Goal: Find specific page/section: Find specific page/section

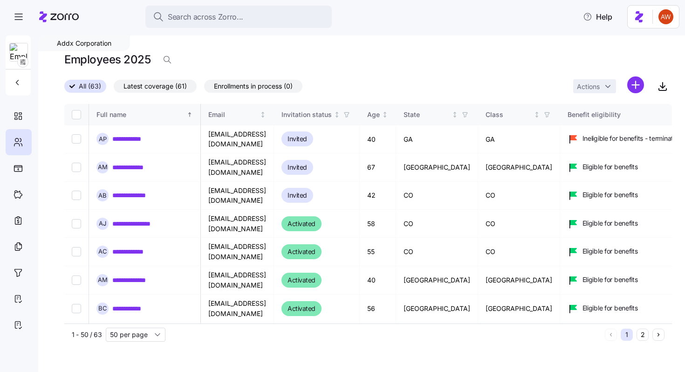
scroll to position [640, 1614]
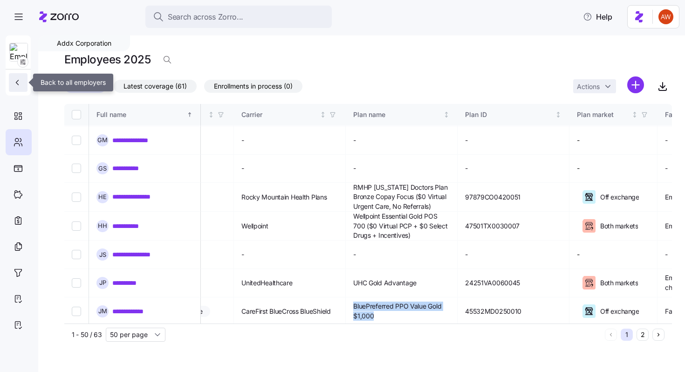
click at [21, 83] on icon "button" at bounding box center [17, 82] width 9 height 9
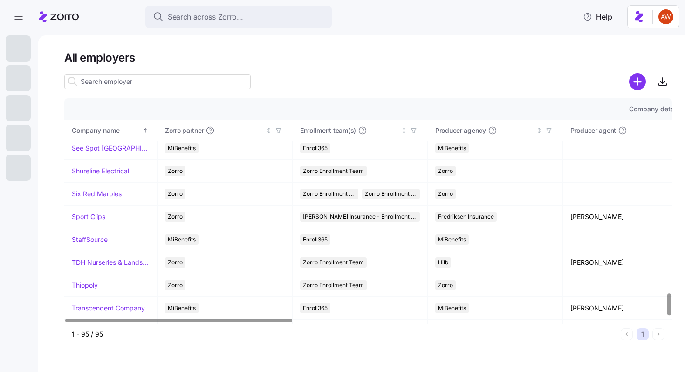
scroll to position [1986, 0]
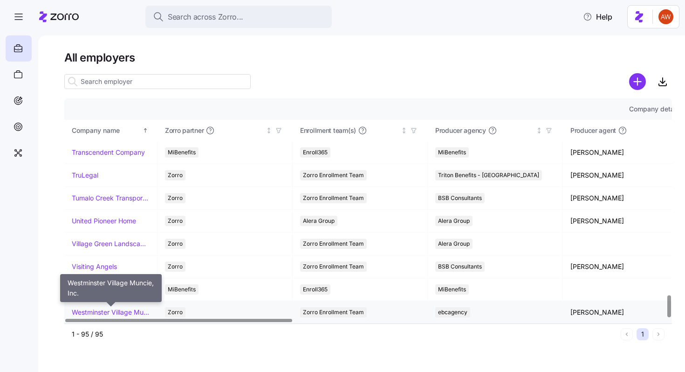
click at [98, 312] on link "Westminster Village Muncie, Inc." at bounding box center [111, 312] width 78 height 9
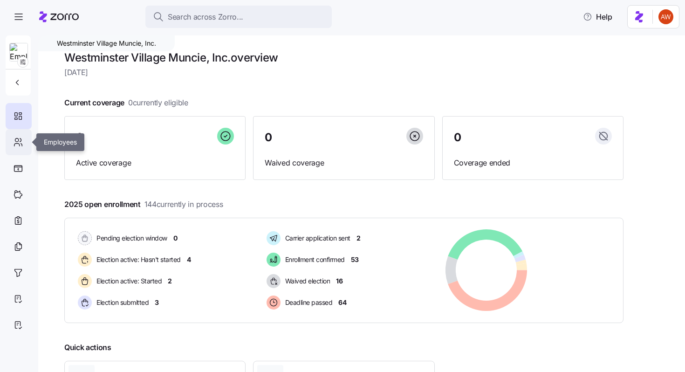
click at [19, 142] on icon at bounding box center [18, 142] width 10 height 11
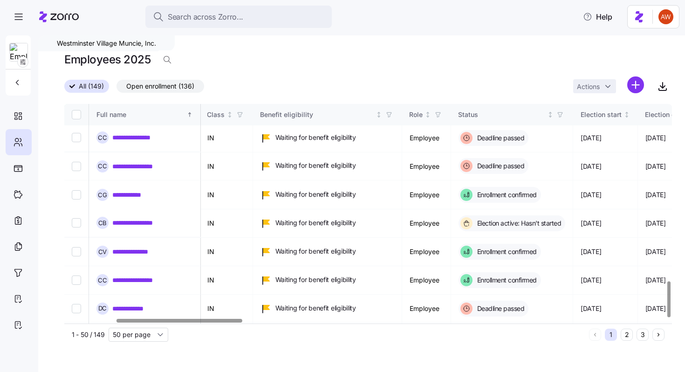
scroll to position [1086, 248]
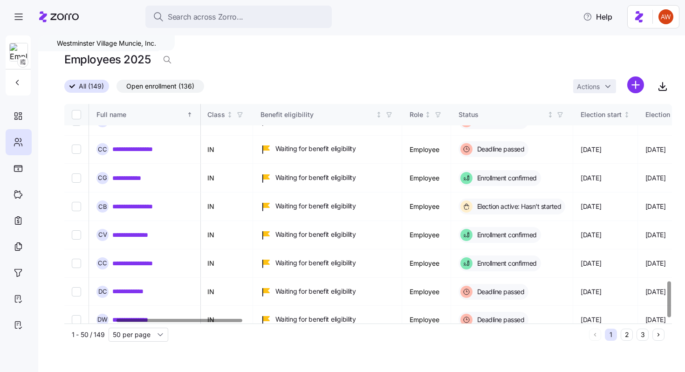
click at [623, 335] on button "2" at bounding box center [627, 334] width 12 height 12
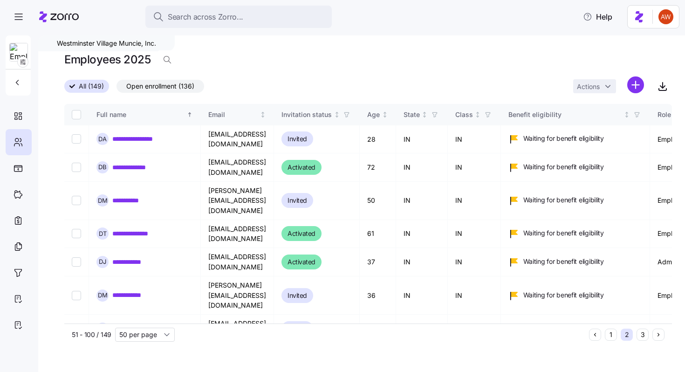
click at [639, 334] on button "3" at bounding box center [642, 334] width 12 height 12
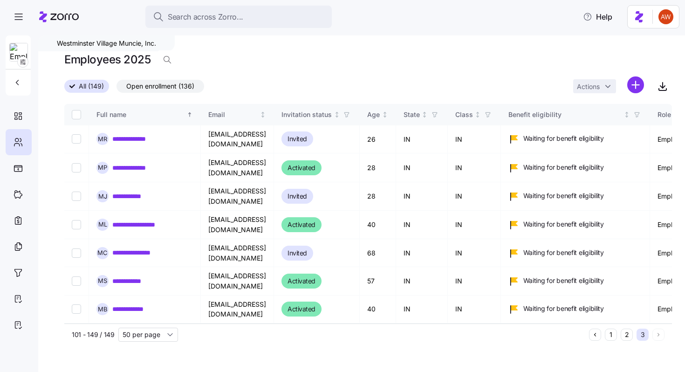
click at [130, 89] on span "Open enrollment (136)" at bounding box center [160, 86] width 68 height 12
click at [116, 89] on input "Open enrollment (136)" at bounding box center [116, 89] width 0 height 0
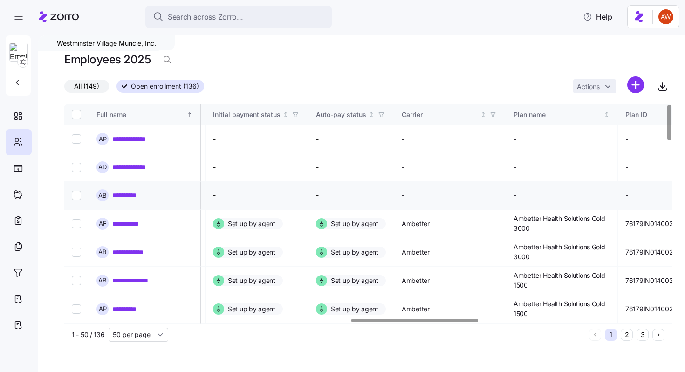
scroll to position [0, 1376]
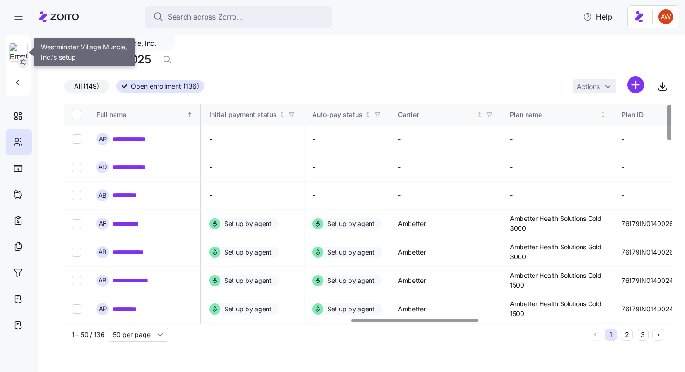
click at [24, 62] on icon "button" at bounding box center [22, 61] width 7 height 7
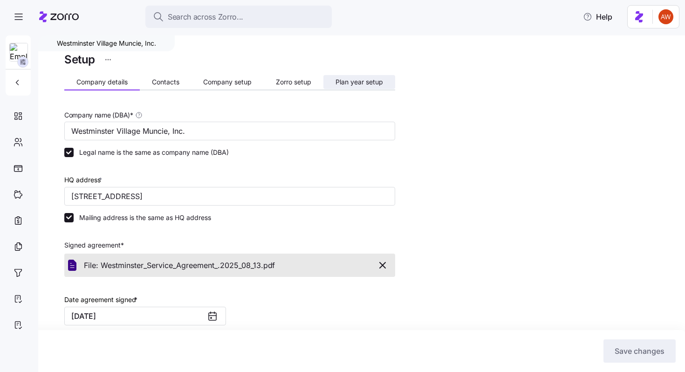
click at [363, 84] on span "Plan year setup" at bounding box center [359, 82] width 48 height 7
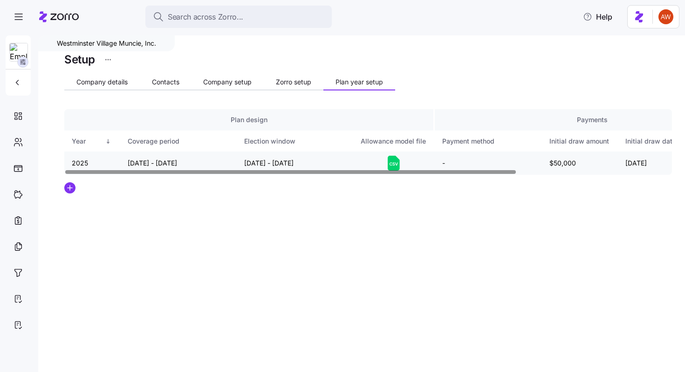
click at [391, 165] on icon at bounding box center [394, 163] width 12 height 15
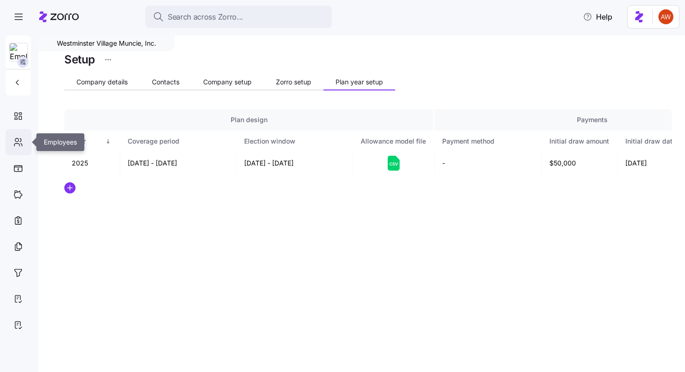
click at [11, 141] on div at bounding box center [19, 142] width 26 height 26
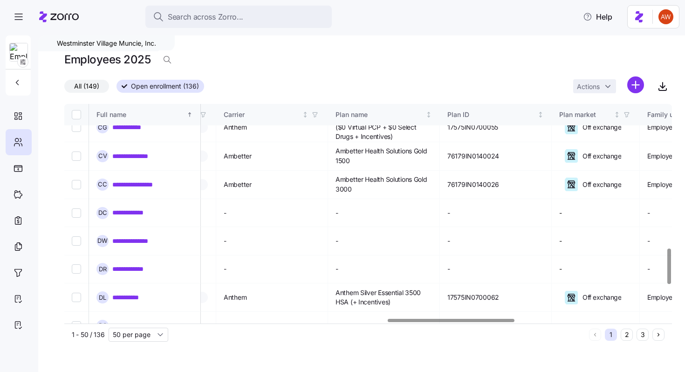
scroll to position [1091, 1551]
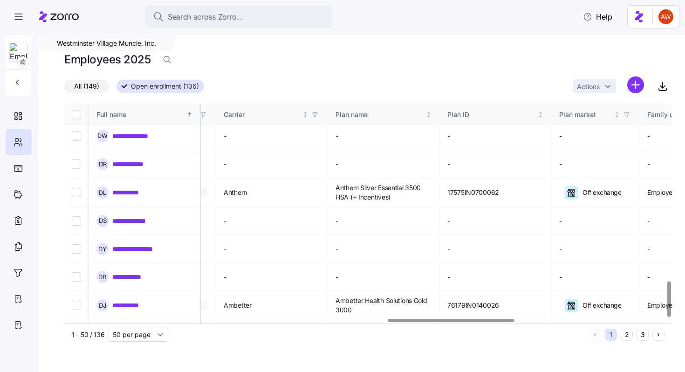
click at [628, 337] on button "2" at bounding box center [627, 334] width 12 height 12
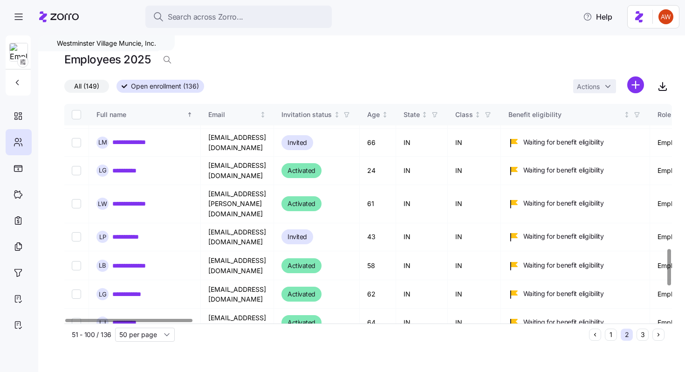
scroll to position [1071, 0]
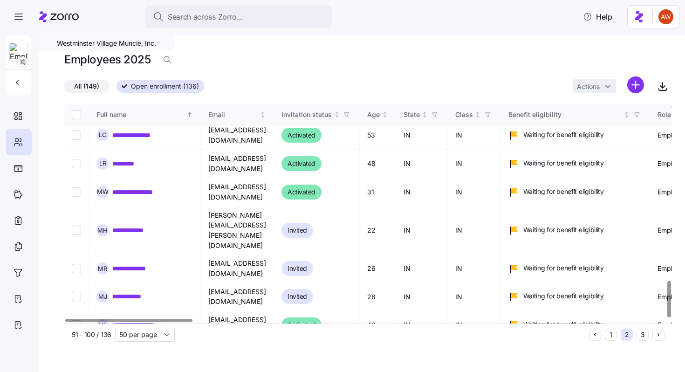
click at [641, 334] on button "3" at bounding box center [642, 334] width 12 height 12
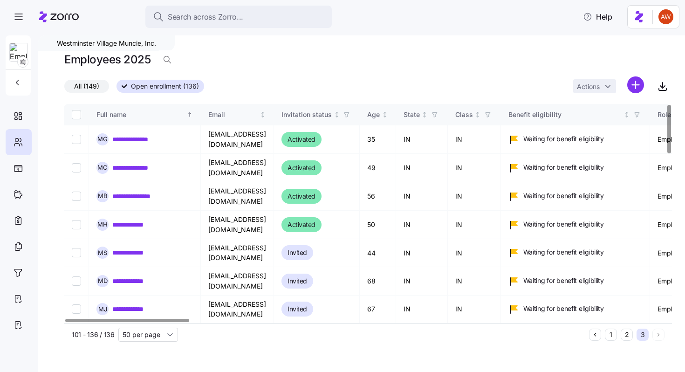
click at [629, 335] on button "2" at bounding box center [627, 334] width 12 height 12
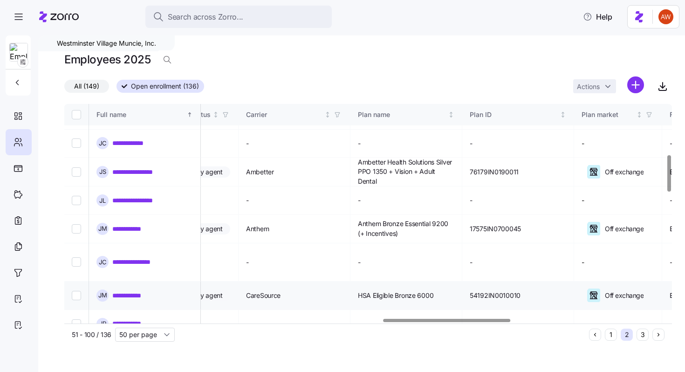
scroll to position [306, 1523]
